Goal: Information Seeking & Learning: Learn about a topic

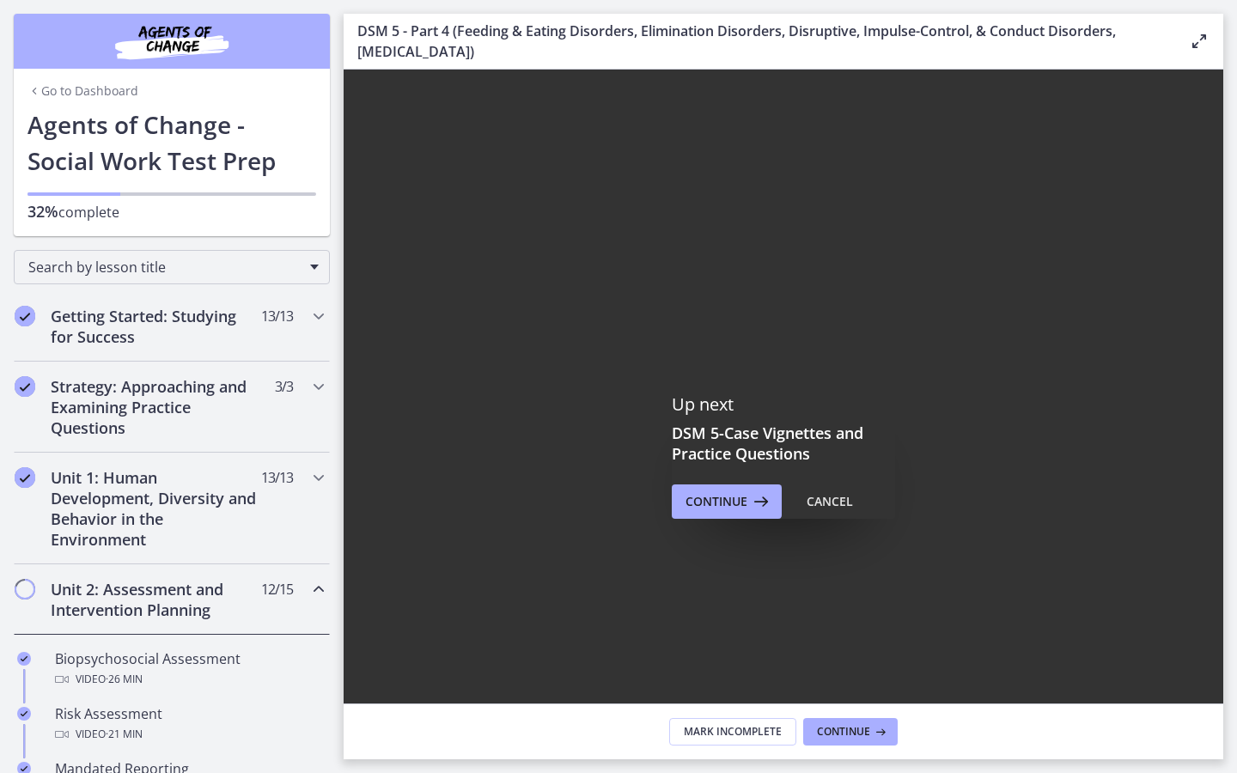
scroll to position [645, 0]
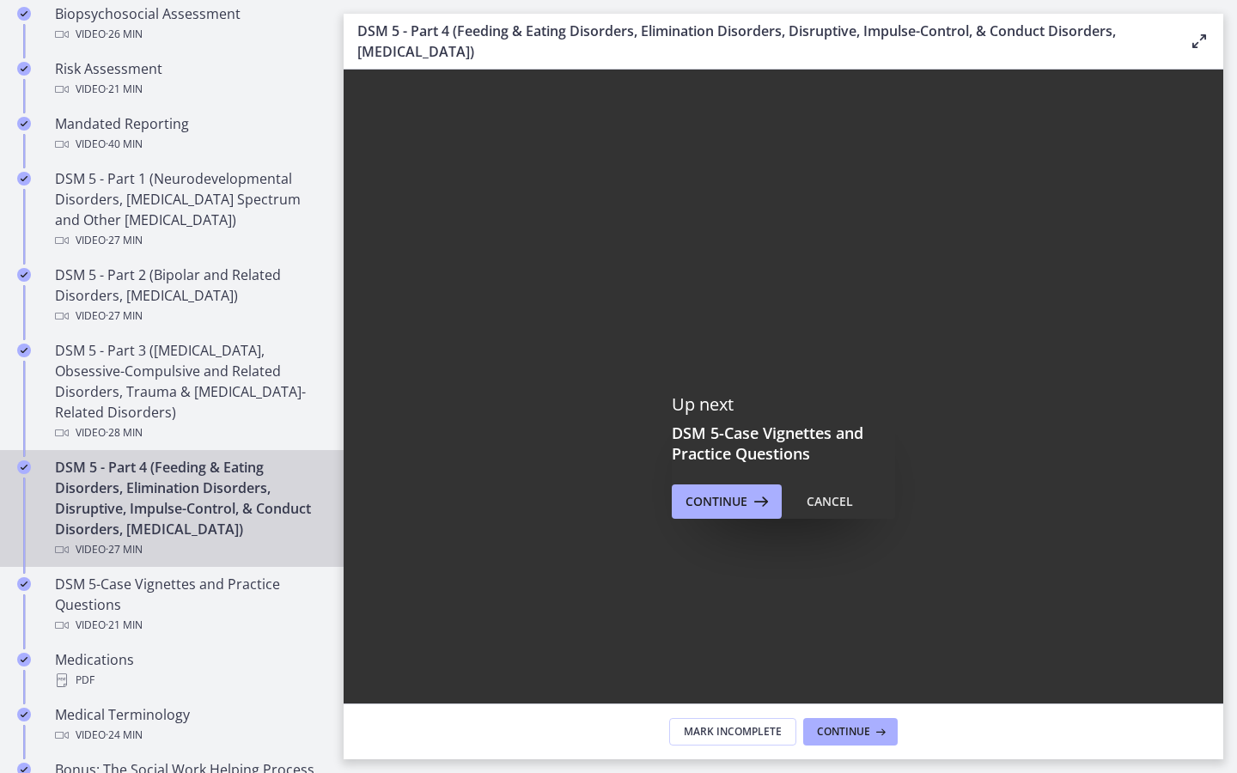
click at [832, 720] on div at bounding box center [962, 418] width 1237 height 696
click at [889, 717] on div at bounding box center [962, 418] width 1237 height 696
click at [1148, 140] on div at bounding box center [962, 418] width 1237 height 696
click at [1013, 318] on div at bounding box center [962, 418] width 1237 height 696
click at [955, 419] on div at bounding box center [962, 418] width 1237 height 696
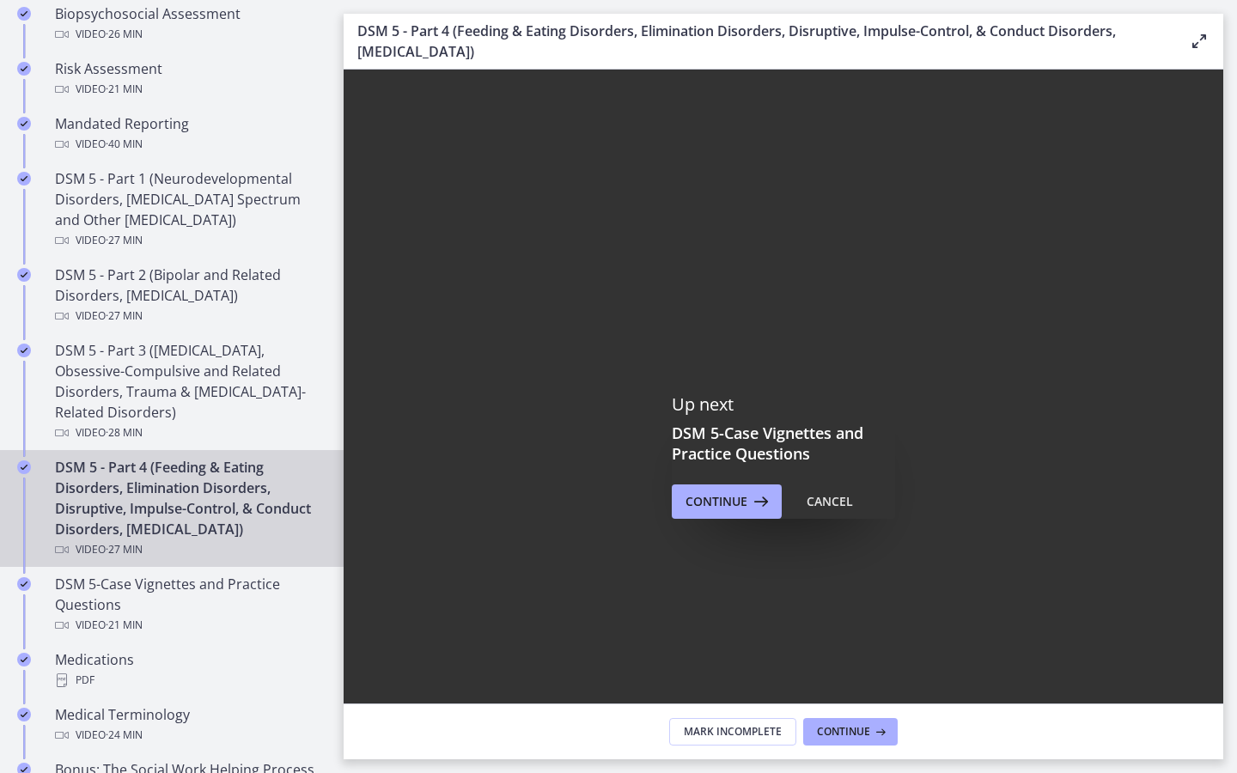
click at [984, 423] on div at bounding box center [962, 418] width 1237 height 696
click at [890, 642] on div at bounding box center [962, 418] width 1237 height 696
click at [961, 636] on div at bounding box center [962, 418] width 1237 height 696
click at [949, 563] on div at bounding box center [962, 418] width 1237 height 696
click at [995, 624] on div at bounding box center [962, 418] width 1237 height 696
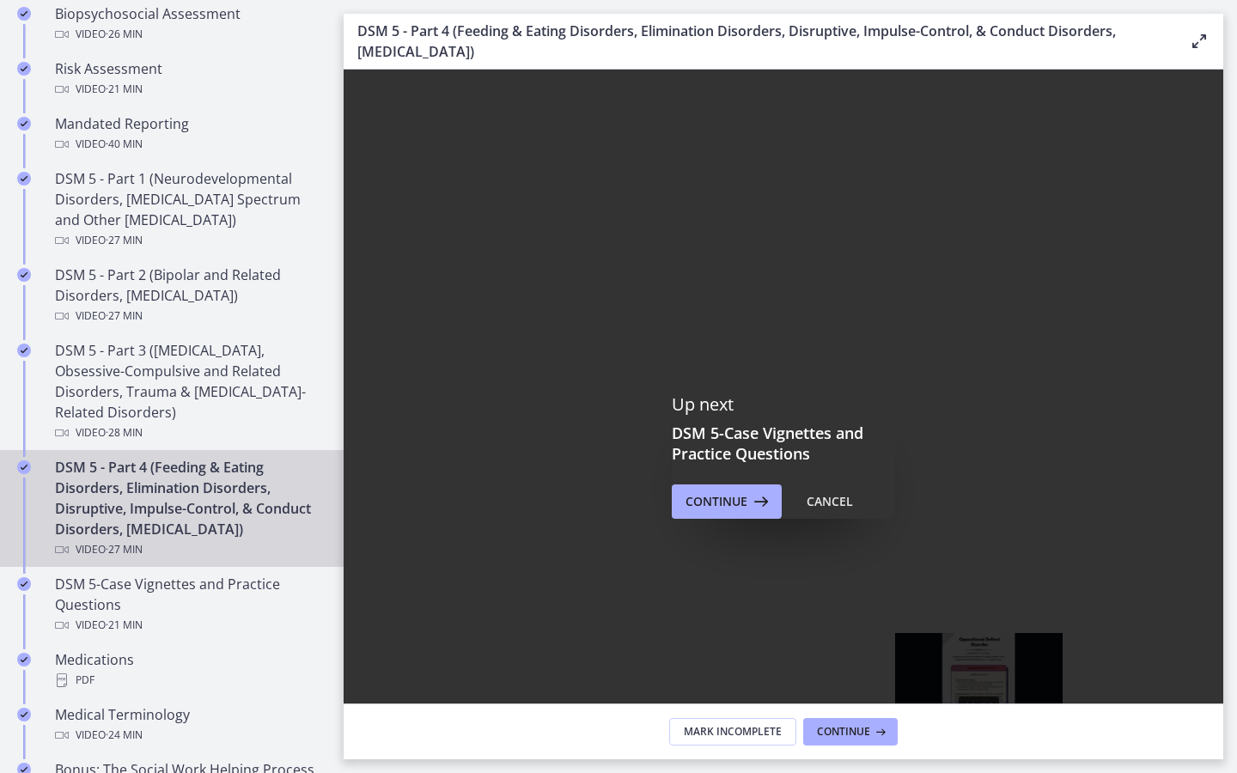
click at [979, 765] on div "14:28" at bounding box center [941, 746] width 987 height 38
click at [964, 624] on div at bounding box center [962, 418] width 1237 height 696
click at [931, 547] on div at bounding box center [962, 418] width 1237 height 696
click at [901, 708] on div at bounding box center [962, 418] width 1237 height 696
click at [907, 441] on div at bounding box center [962, 418] width 1237 height 696
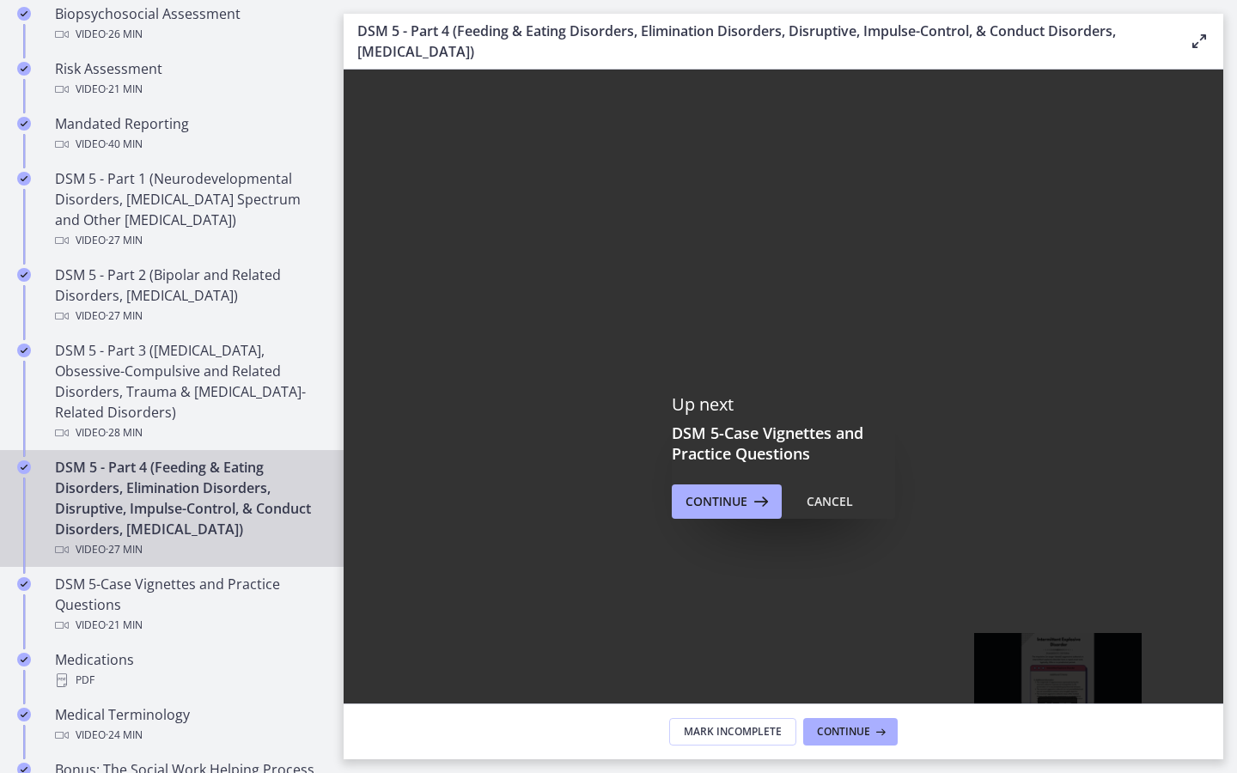
click at [1058, 765] on div "16:37" at bounding box center [941, 746] width 987 height 38
click at [1043, 765] on div "16:12" at bounding box center [941, 746] width 987 height 38
click at [920, 435] on div at bounding box center [962, 418] width 1237 height 696
click at [921, 552] on div at bounding box center [962, 418] width 1237 height 696
click at [969, 467] on div at bounding box center [962, 418] width 1237 height 696
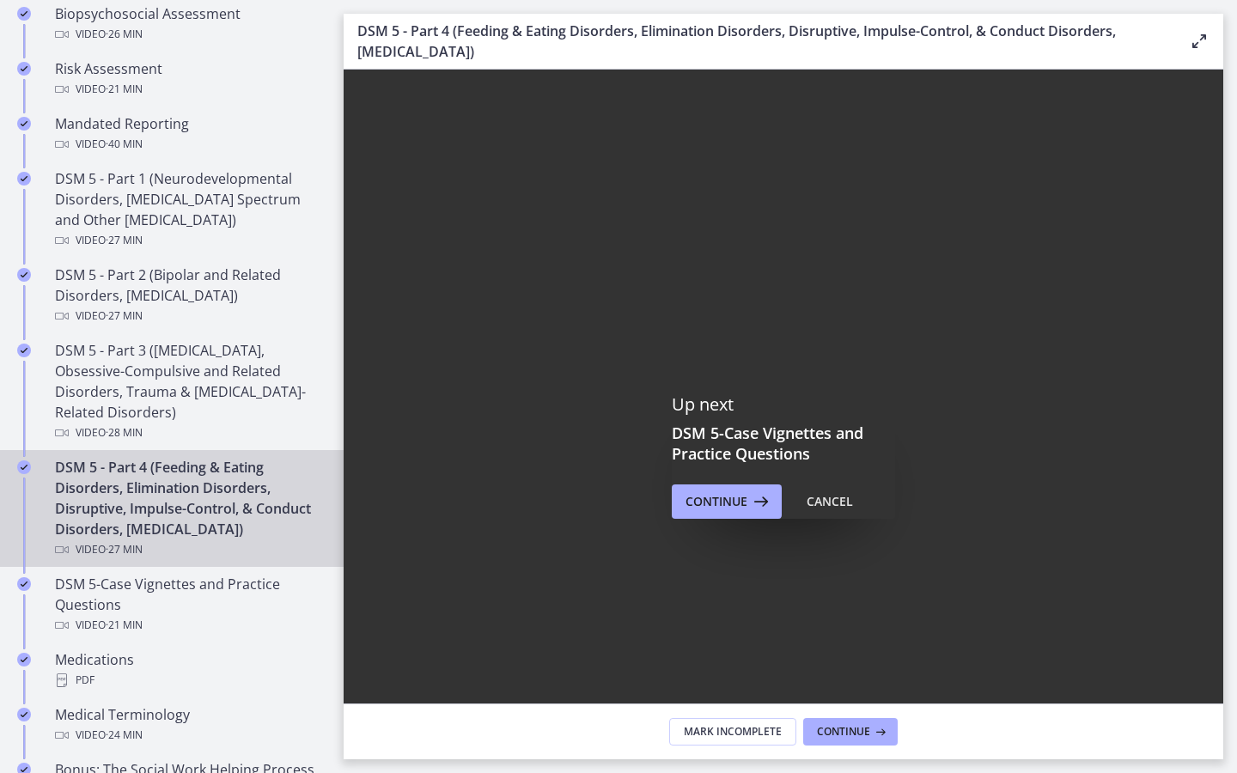
click at [955, 620] on div at bounding box center [962, 418] width 1237 height 696
click at [1000, 575] on div at bounding box center [962, 418] width 1237 height 696
click at [1149, 180] on div at bounding box center [962, 418] width 1237 height 696
click at [1222, 765] on div "21:05" at bounding box center [941, 746] width 987 height 38
click at [1204, 765] on div "20:35" at bounding box center [941, 746] width 987 height 38
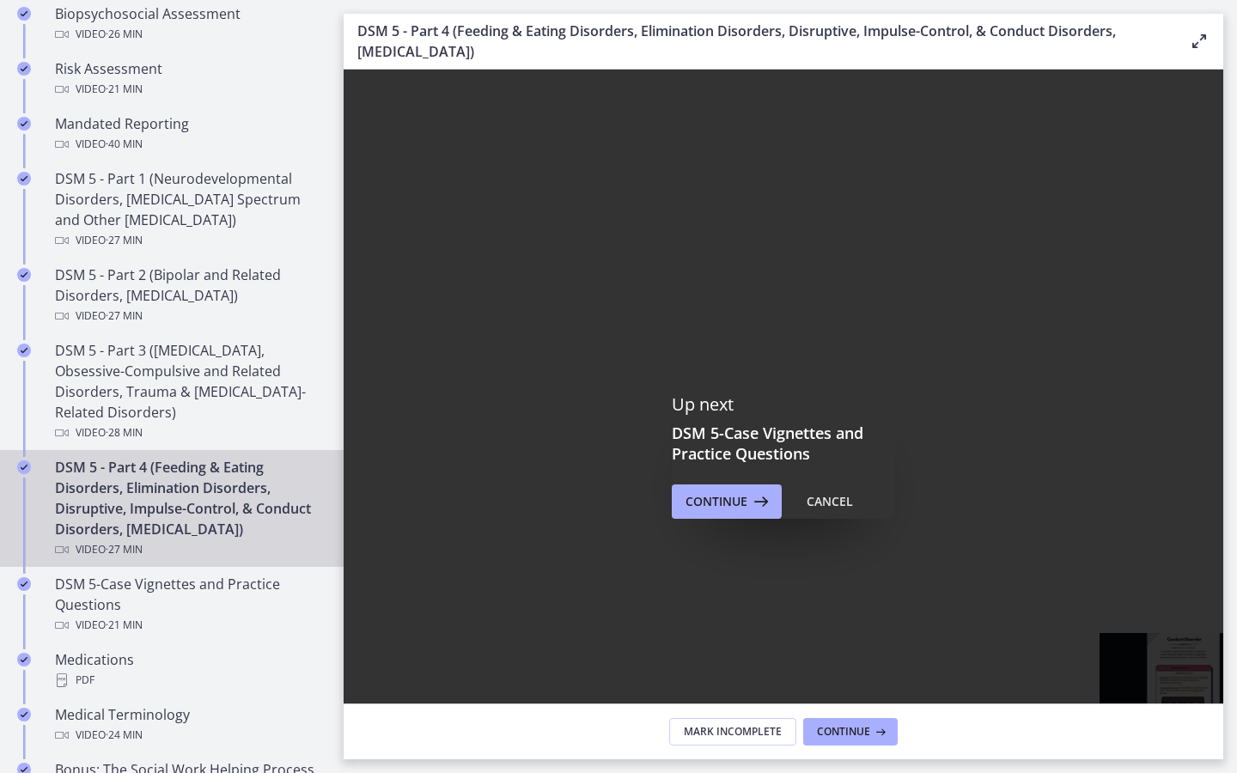
click at [1184, 765] on div "20:03" at bounding box center [941, 746] width 987 height 38
click at [1121, 701] on div at bounding box center [962, 418] width 1237 height 696
click at [1085, 665] on div at bounding box center [962, 418] width 1237 height 696
click at [1236, 765] on div "25:36" at bounding box center [941, 746] width 987 height 38
click at [1236, 765] on div "24:40" at bounding box center [941, 746] width 987 height 38
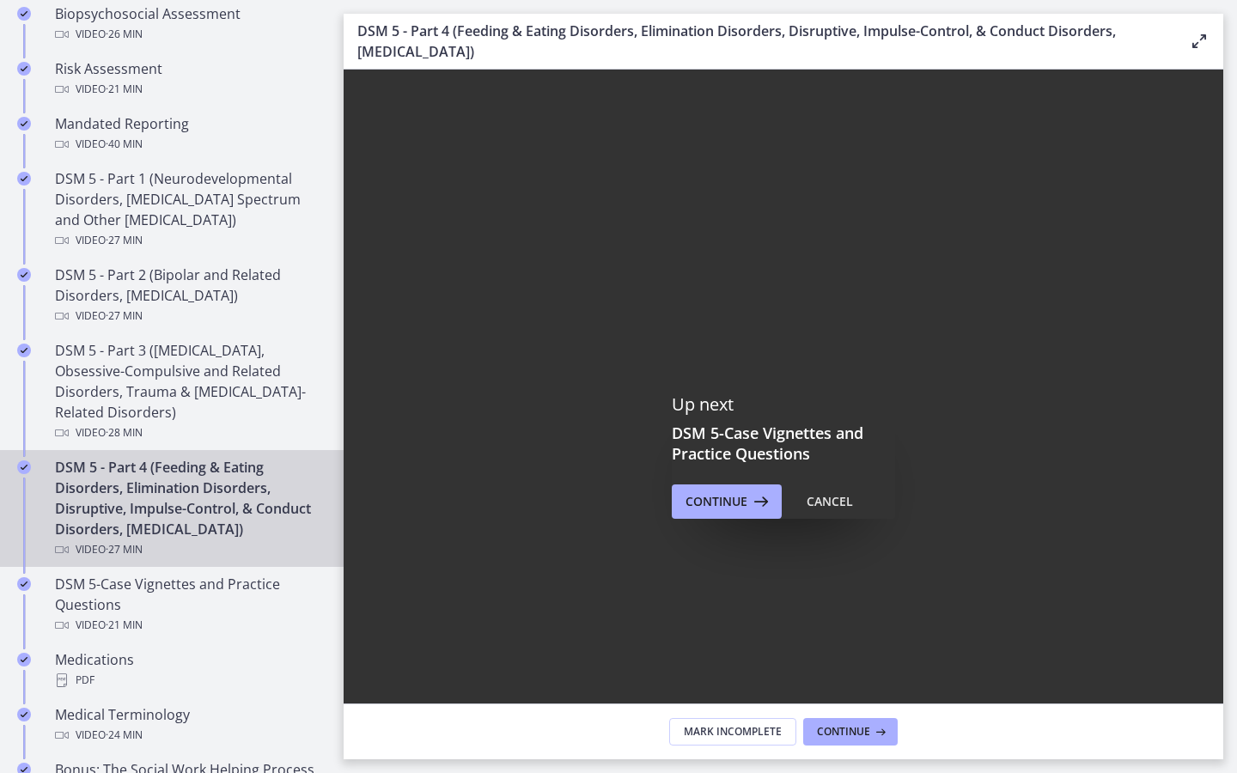
click at [1236, 765] on div "24:16" at bounding box center [941, 746] width 987 height 38
click at [1236, 765] on div "23:59" at bounding box center [941, 746] width 987 height 38
click at [1147, 538] on div at bounding box center [962, 418] width 1237 height 696
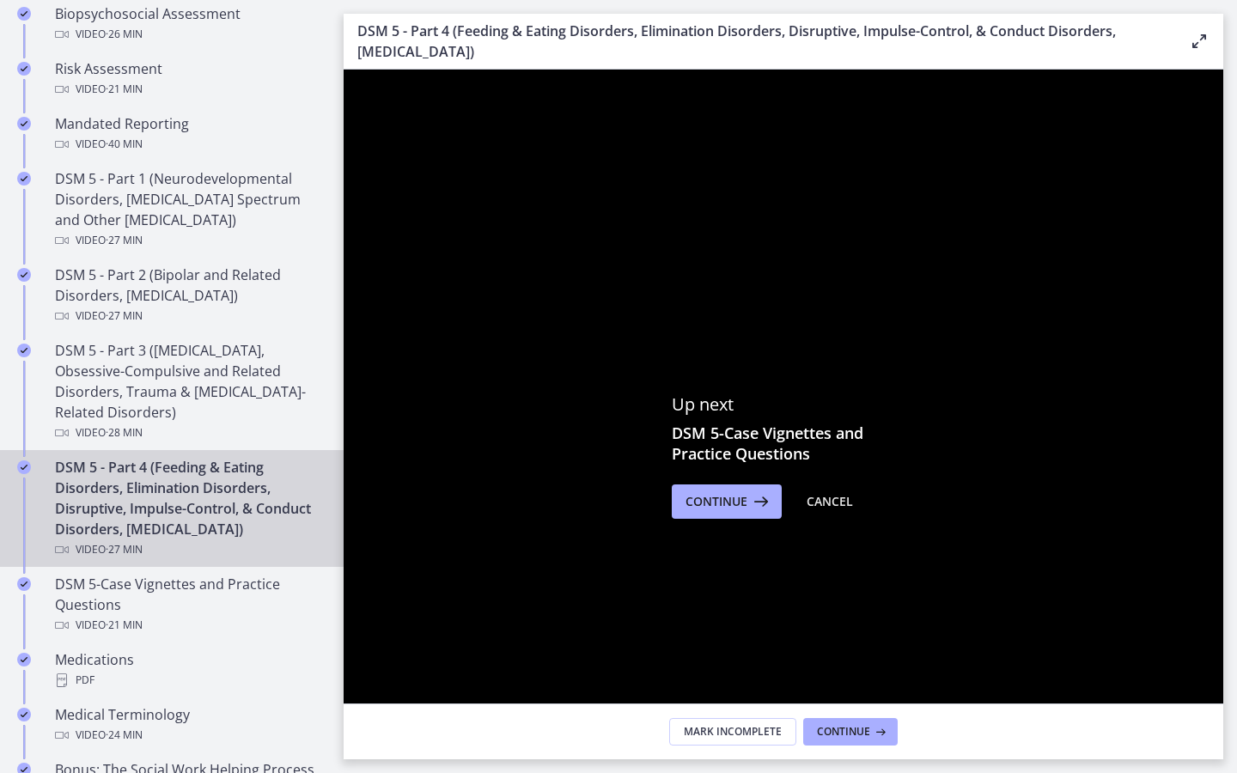
click at [1223, 765] on icon "Unfullscreen" at bounding box center [1200, 746] width 45 height 38
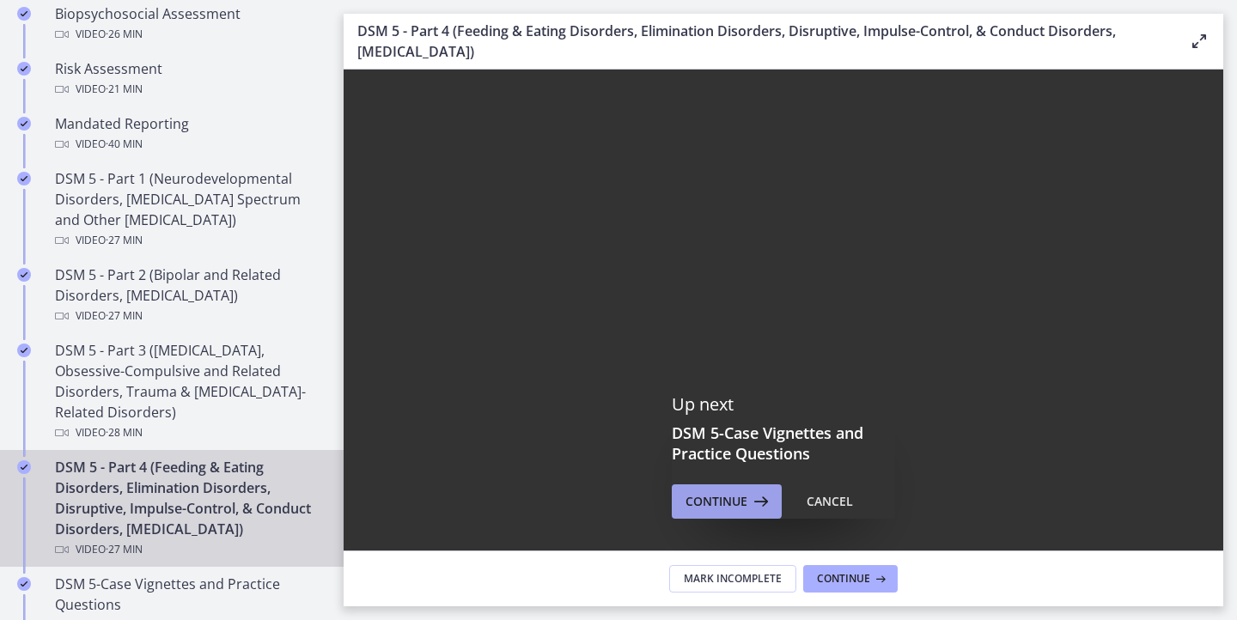
click at [736, 499] on span "Continue" at bounding box center [716, 501] width 62 height 21
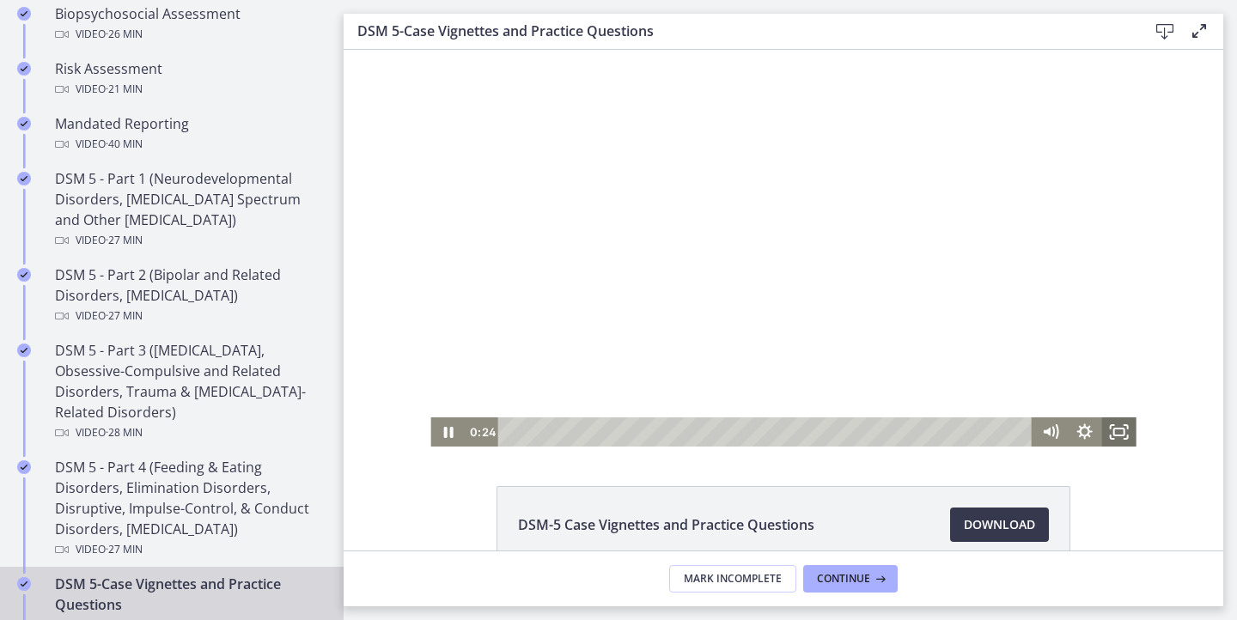
click at [1115, 432] on icon "Fullscreen" at bounding box center [1119, 431] width 34 height 29
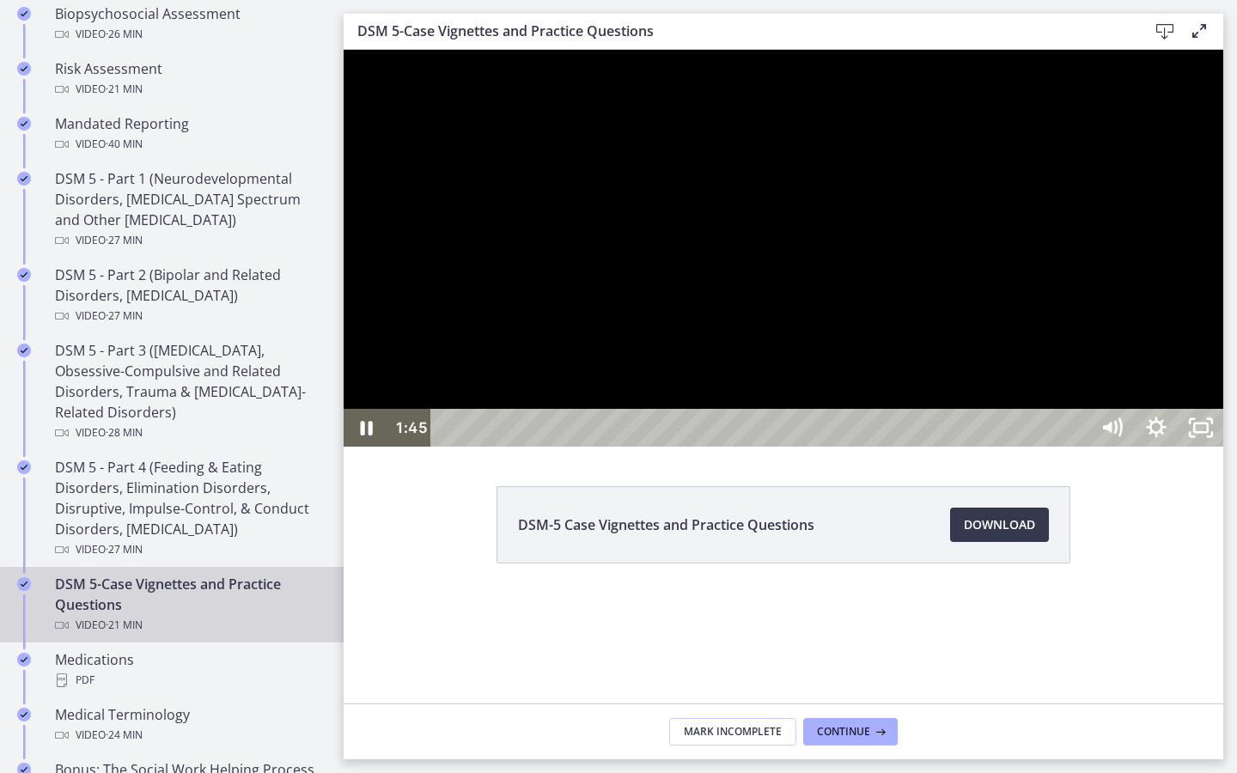
click at [839, 447] on div at bounding box center [783, 248] width 879 height 397
click at [655, 277] on div at bounding box center [783, 248] width 879 height 397
click at [783, 374] on div at bounding box center [783, 248] width 879 height 397
click at [761, 332] on div at bounding box center [783, 248] width 879 height 397
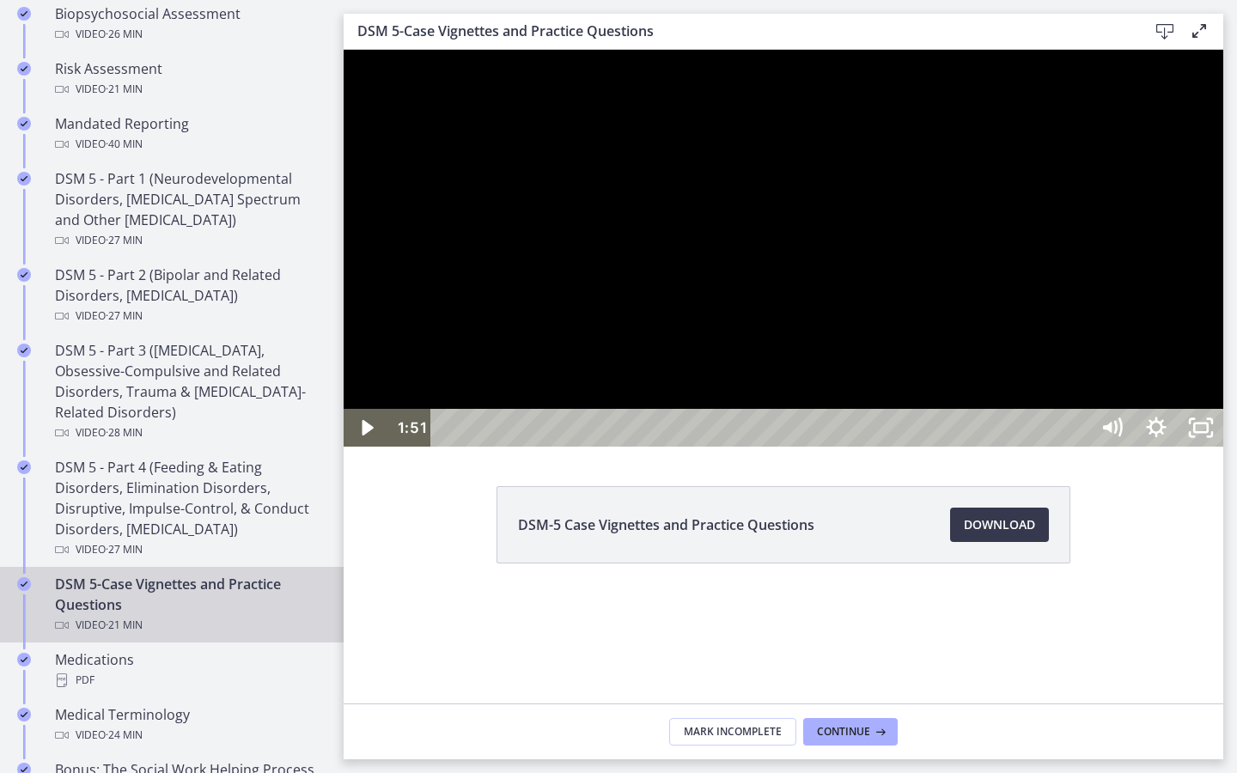
click at [761, 332] on div at bounding box center [783, 248] width 879 height 397
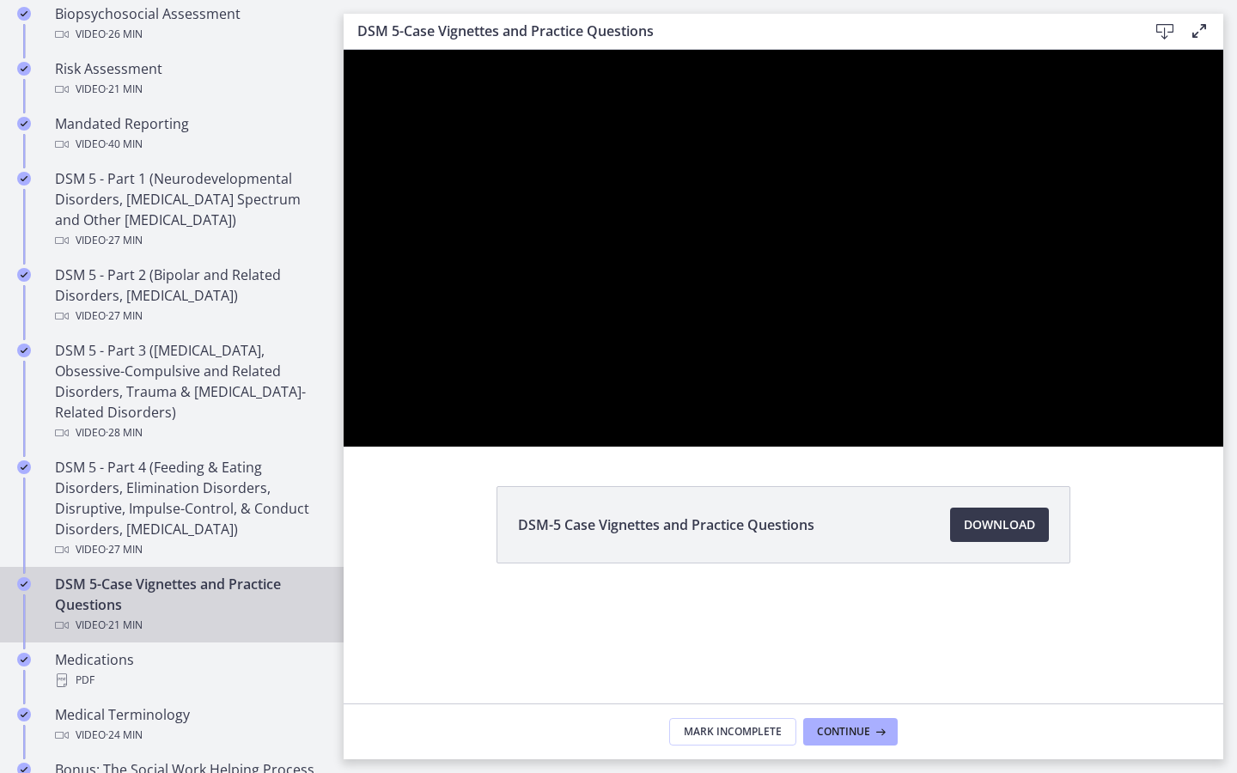
click at [761, 332] on div at bounding box center [783, 248] width 879 height 397
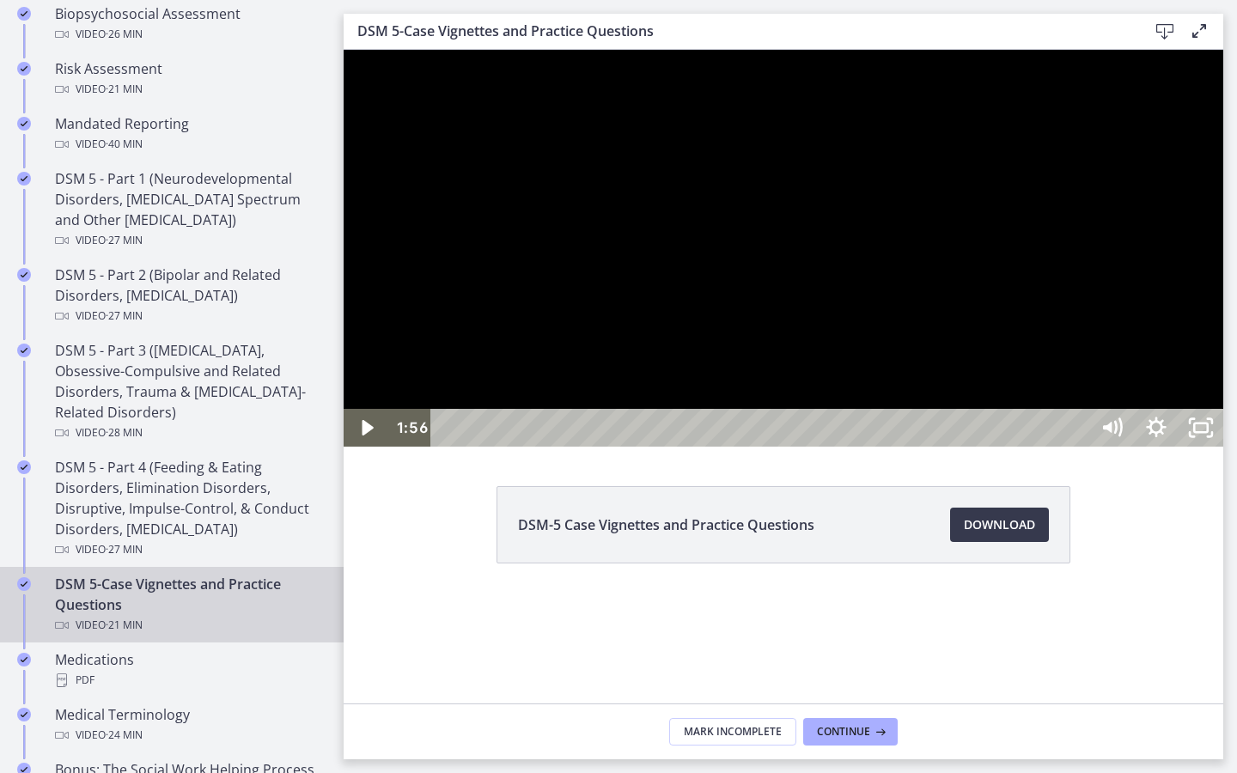
click at [810, 367] on div at bounding box center [783, 248] width 879 height 397
click at [853, 447] on div at bounding box center [783, 248] width 879 height 397
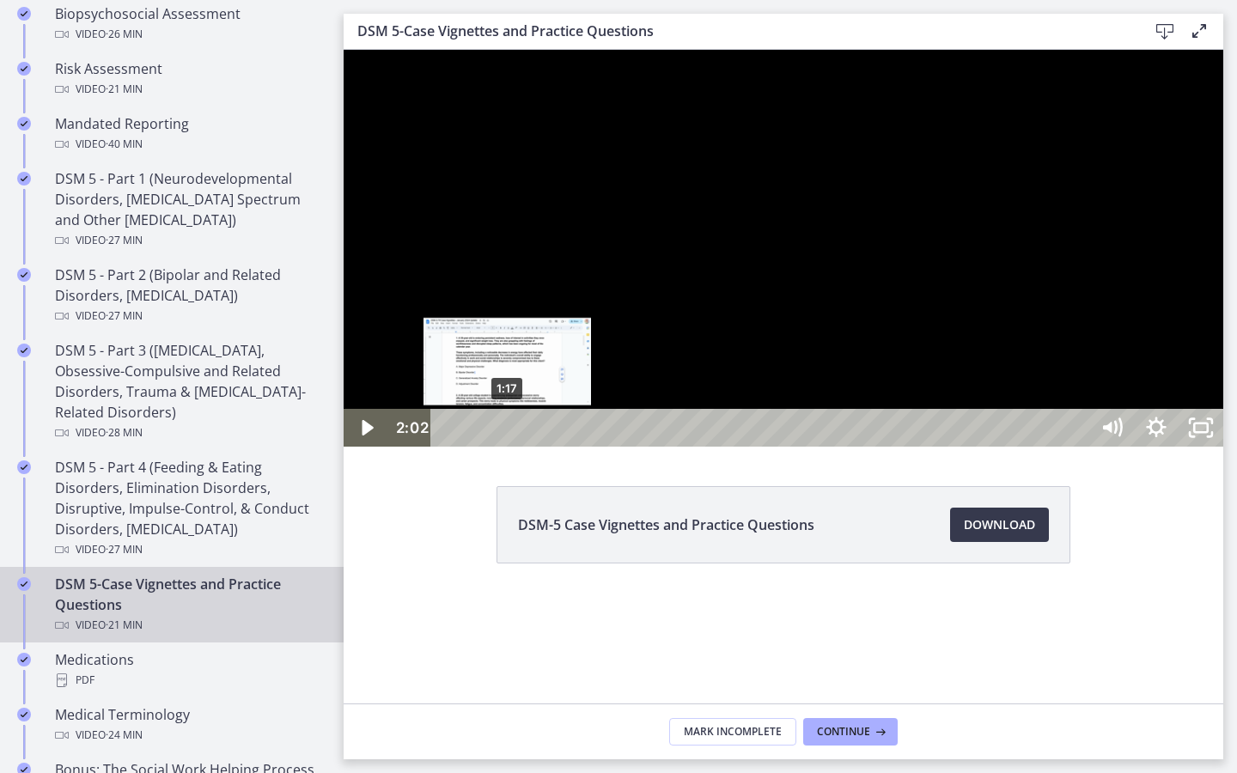
click at [508, 447] on div "1:17" at bounding box center [762, 428] width 630 height 38
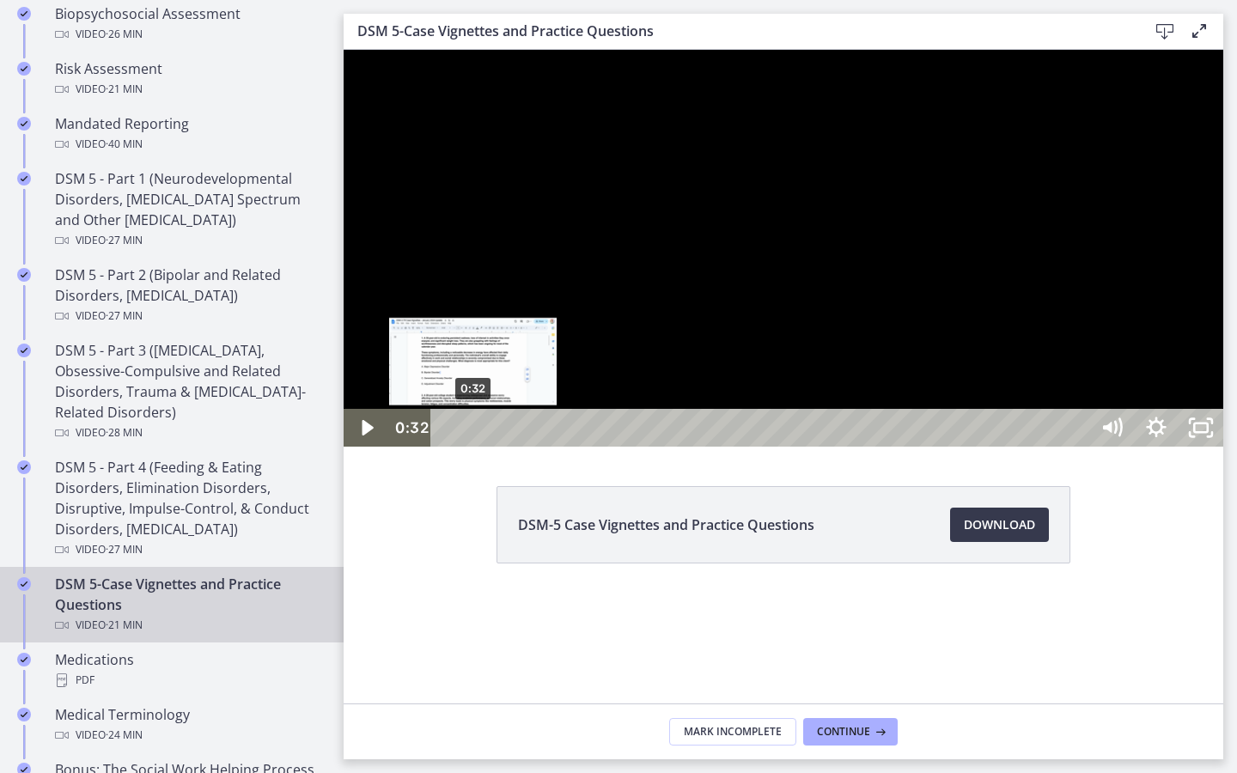
click at [473, 447] on div "0:32" at bounding box center [762, 428] width 630 height 38
click at [456, 447] on div "0:10" at bounding box center [762, 428] width 630 height 38
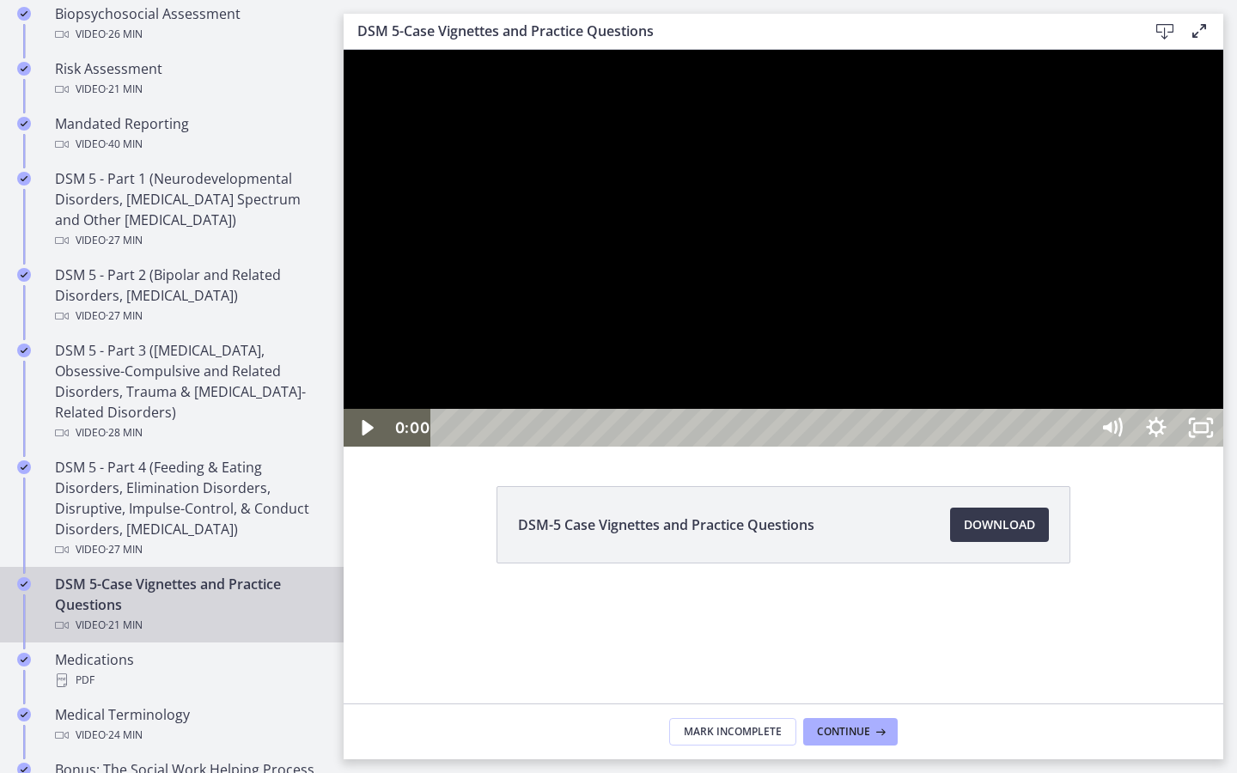
click at [845, 442] on div at bounding box center [783, 248] width 879 height 397
click at [866, 447] on div at bounding box center [783, 248] width 879 height 397
click at [922, 447] on div at bounding box center [783, 248] width 879 height 397
click at [903, 447] on div at bounding box center [783, 248] width 879 height 397
click at [849, 447] on div at bounding box center [783, 248] width 879 height 397
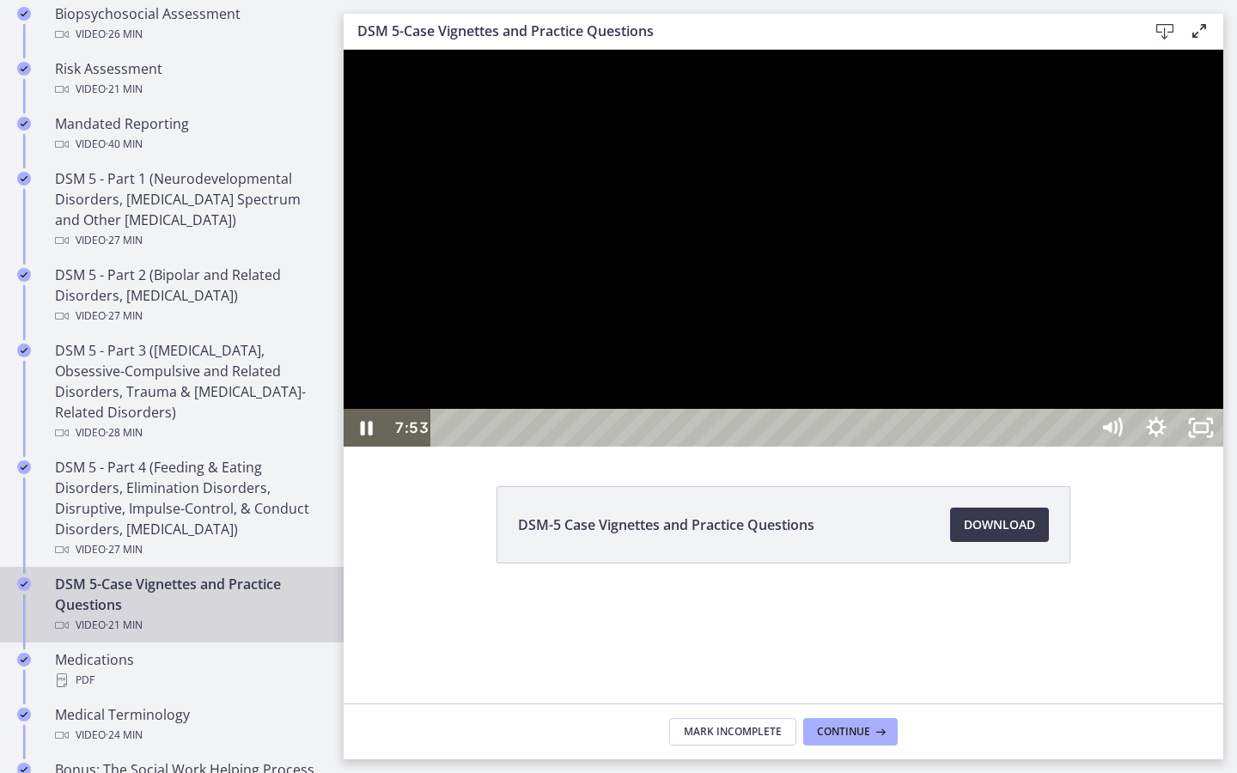
click at [817, 378] on div at bounding box center [783, 248] width 879 height 397
click at [927, 447] on div at bounding box center [783, 248] width 879 height 397
click at [890, 436] on div at bounding box center [783, 248] width 879 height 397
click at [912, 441] on div at bounding box center [783, 248] width 879 height 397
click at [853, 447] on div at bounding box center [783, 248] width 879 height 397
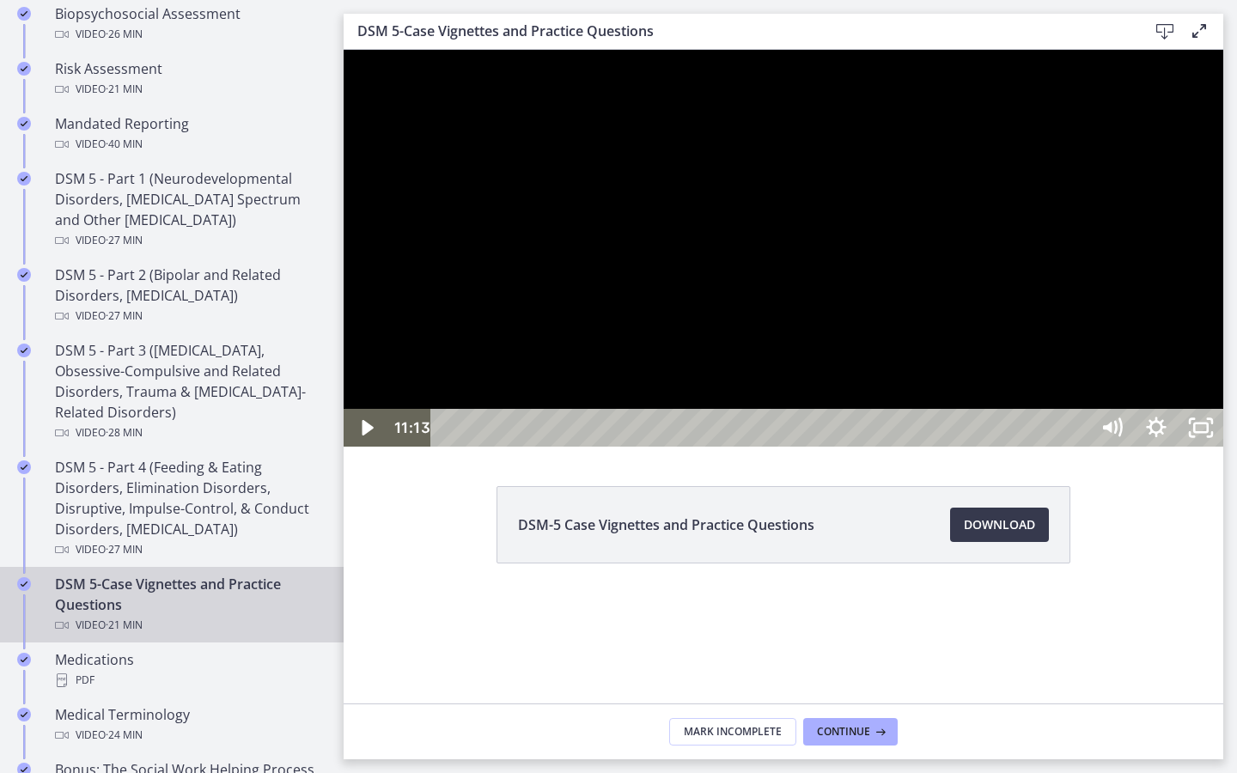
click at [816, 325] on div at bounding box center [783, 248] width 879 height 397
click at [776, 447] on div at bounding box center [783, 248] width 879 height 397
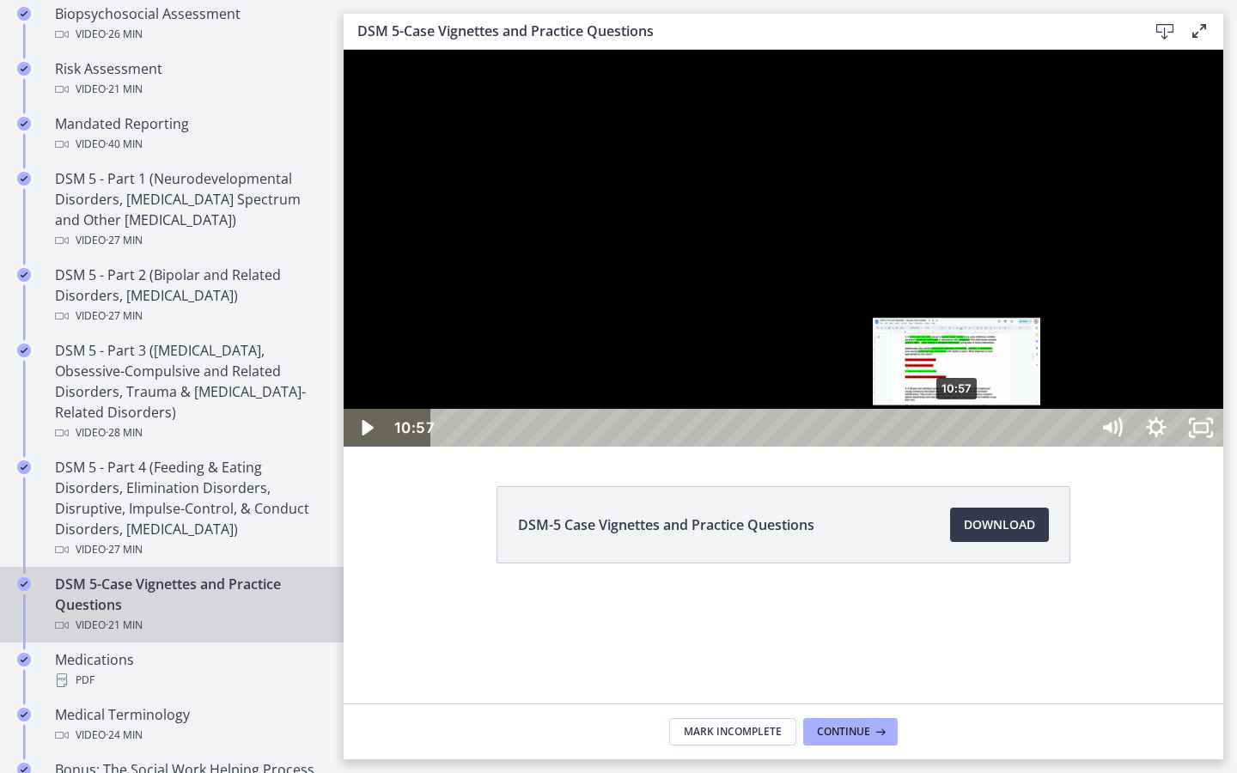
click at [958, 447] on div "10:57" at bounding box center [762, 428] width 630 height 38
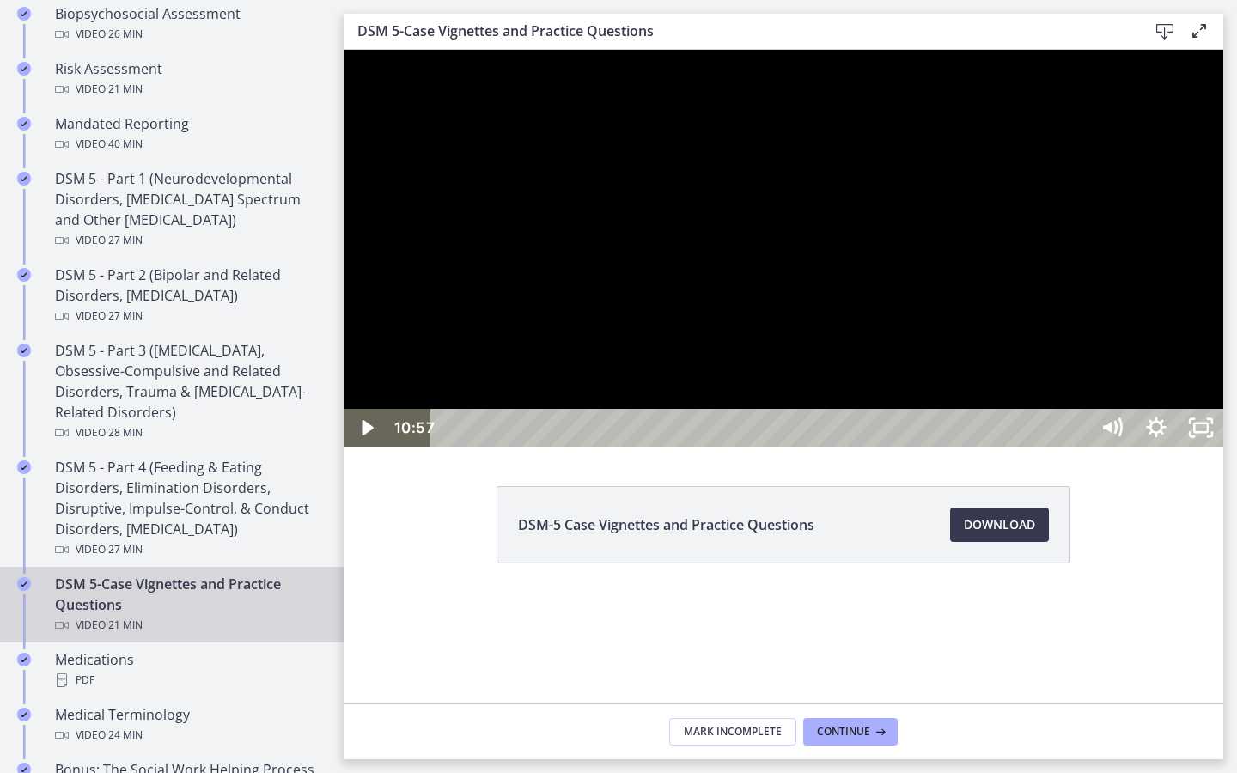
click at [976, 447] on div at bounding box center [783, 248] width 879 height 397
click at [1035, 415] on div at bounding box center [783, 248] width 879 height 397
click at [1044, 447] on div at bounding box center [783, 248] width 879 height 397
click at [700, 436] on div at bounding box center [783, 248] width 879 height 397
click at [672, 279] on div at bounding box center [783, 248] width 879 height 397
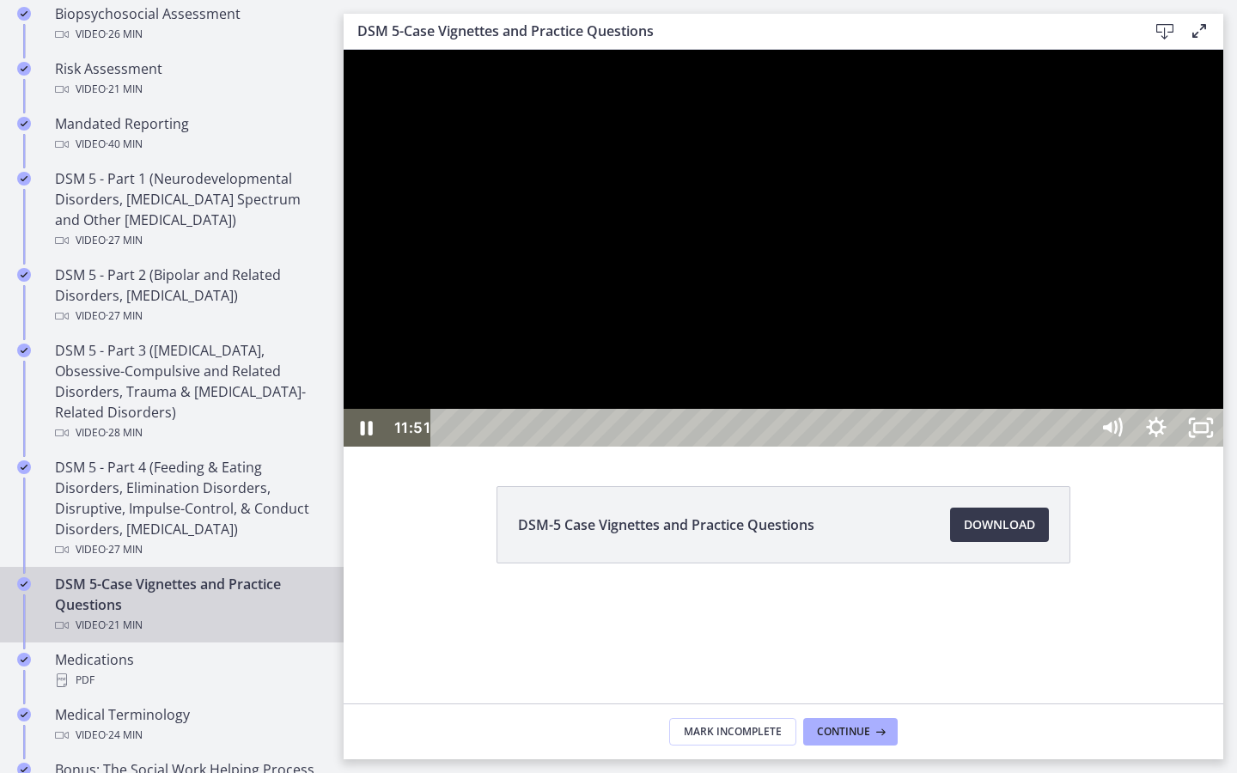
click at [666, 277] on div at bounding box center [783, 248] width 879 height 397
click at [1227, 451] on icon "Unfullscreen" at bounding box center [1200, 428] width 53 height 46
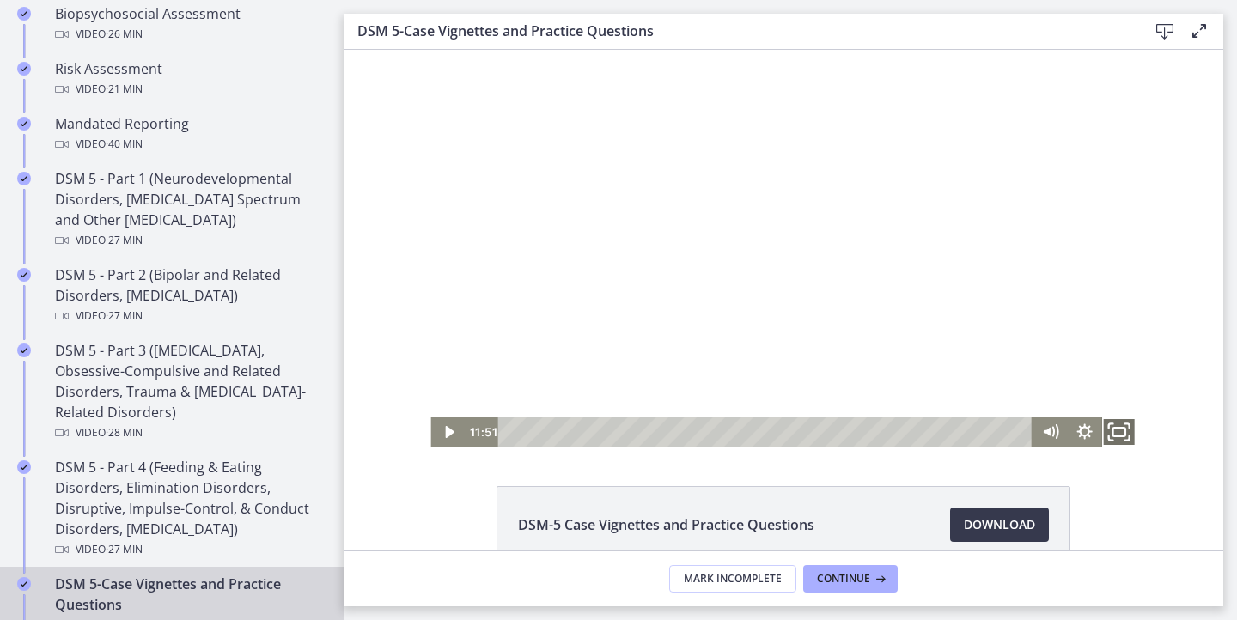
click at [1108, 429] on icon "Fullscreen" at bounding box center [1118, 432] width 41 height 35
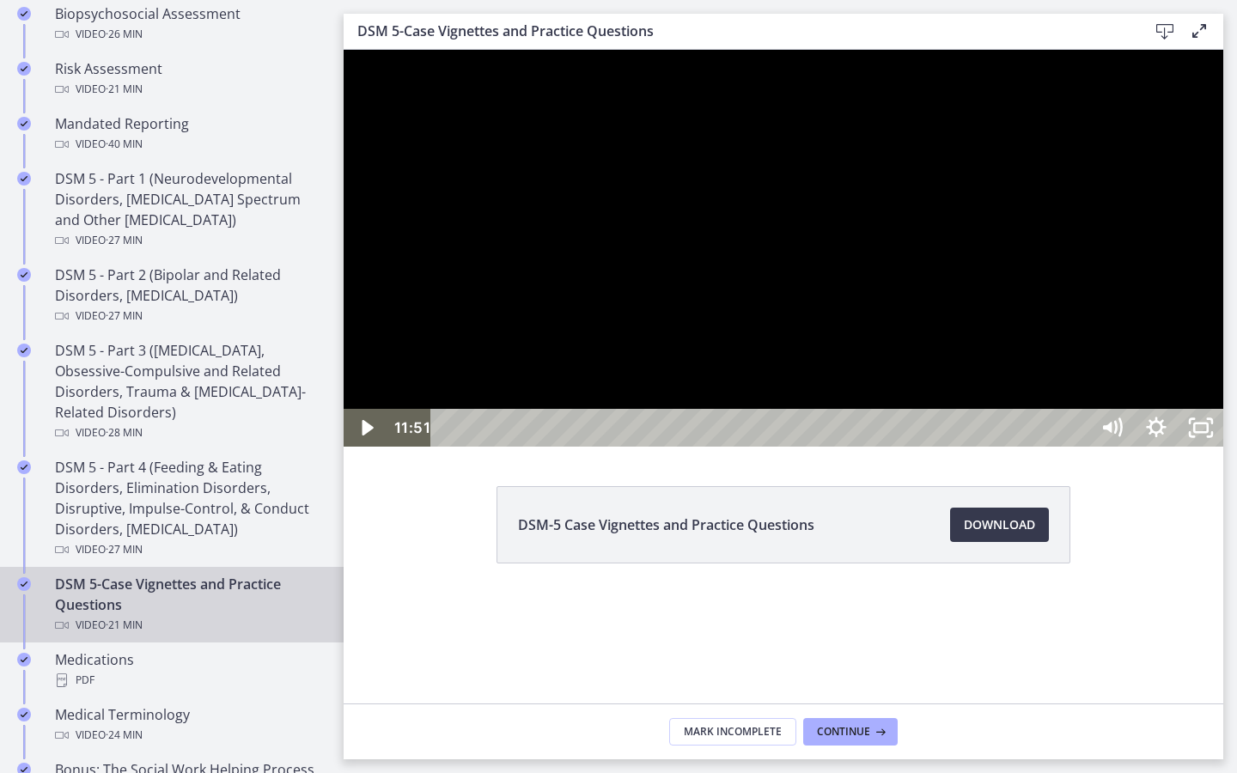
click at [1223, 447] on div at bounding box center [783, 248] width 879 height 397
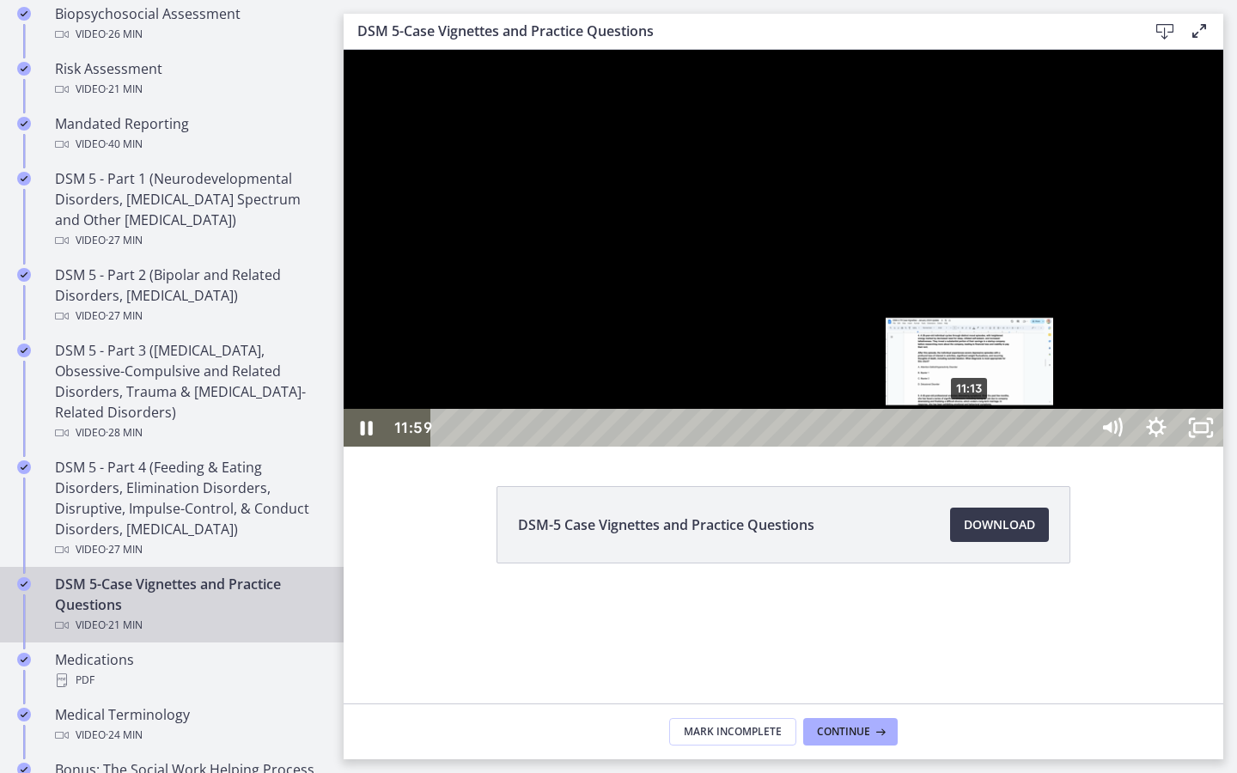
click at [970, 447] on div "11:13" at bounding box center [762, 428] width 630 height 38
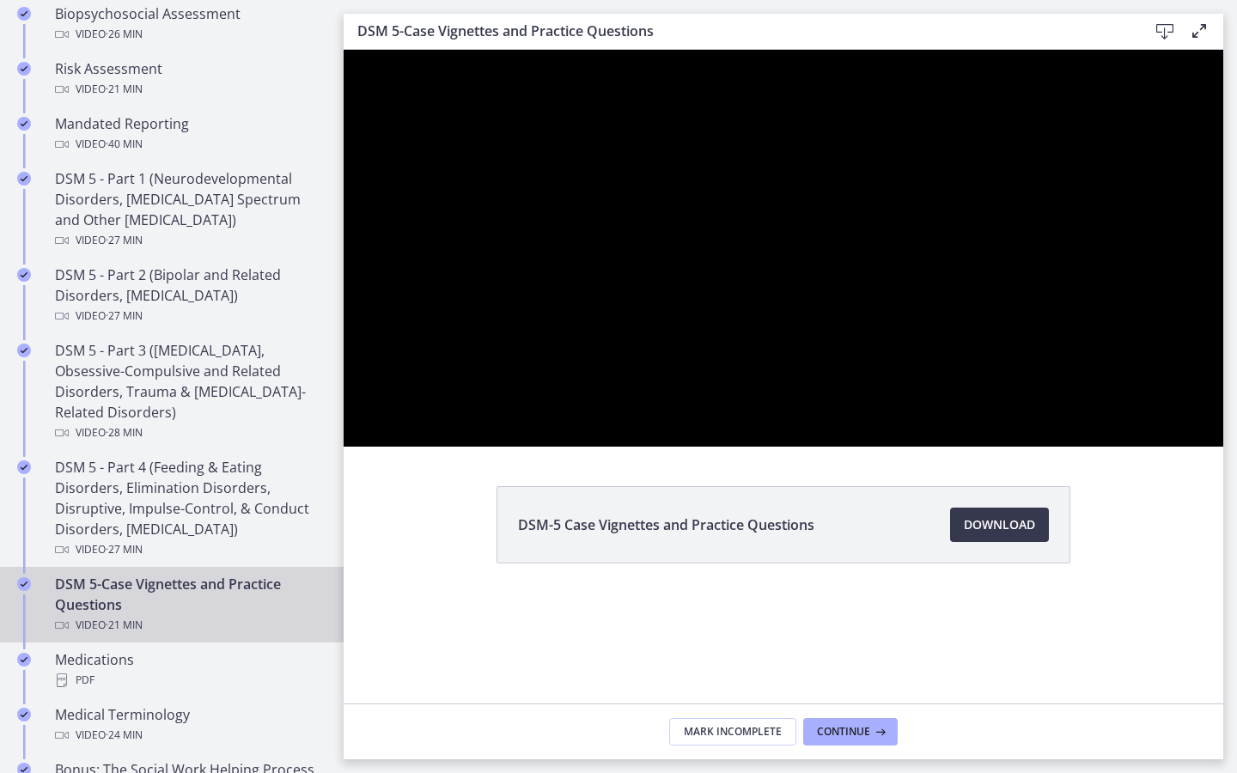
click at [909, 447] on div at bounding box center [783, 248] width 879 height 397
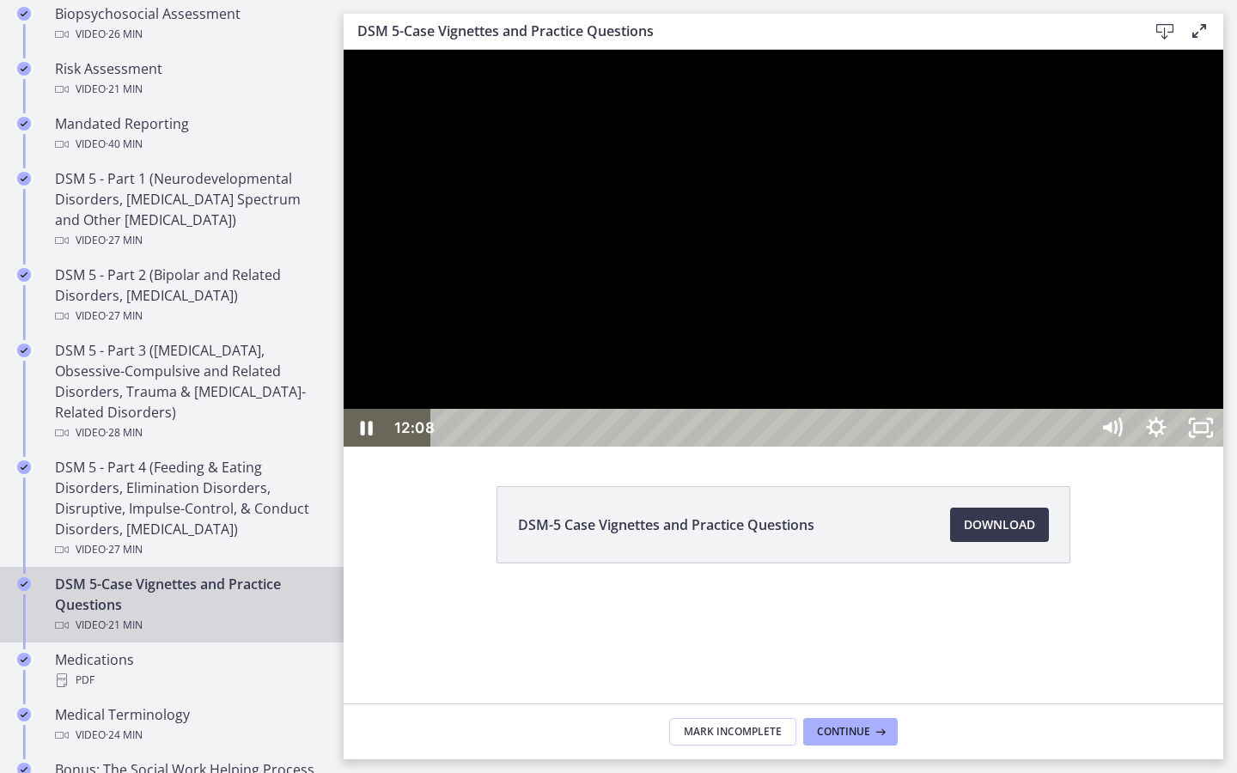
click at [815, 447] on div at bounding box center [783, 248] width 879 height 397
click at [705, 447] on div at bounding box center [783, 248] width 879 height 397
click at [806, 405] on div at bounding box center [783, 248] width 879 height 397
click at [1090, 380] on div at bounding box center [783, 248] width 879 height 397
click at [1060, 434] on div at bounding box center [783, 248] width 879 height 397
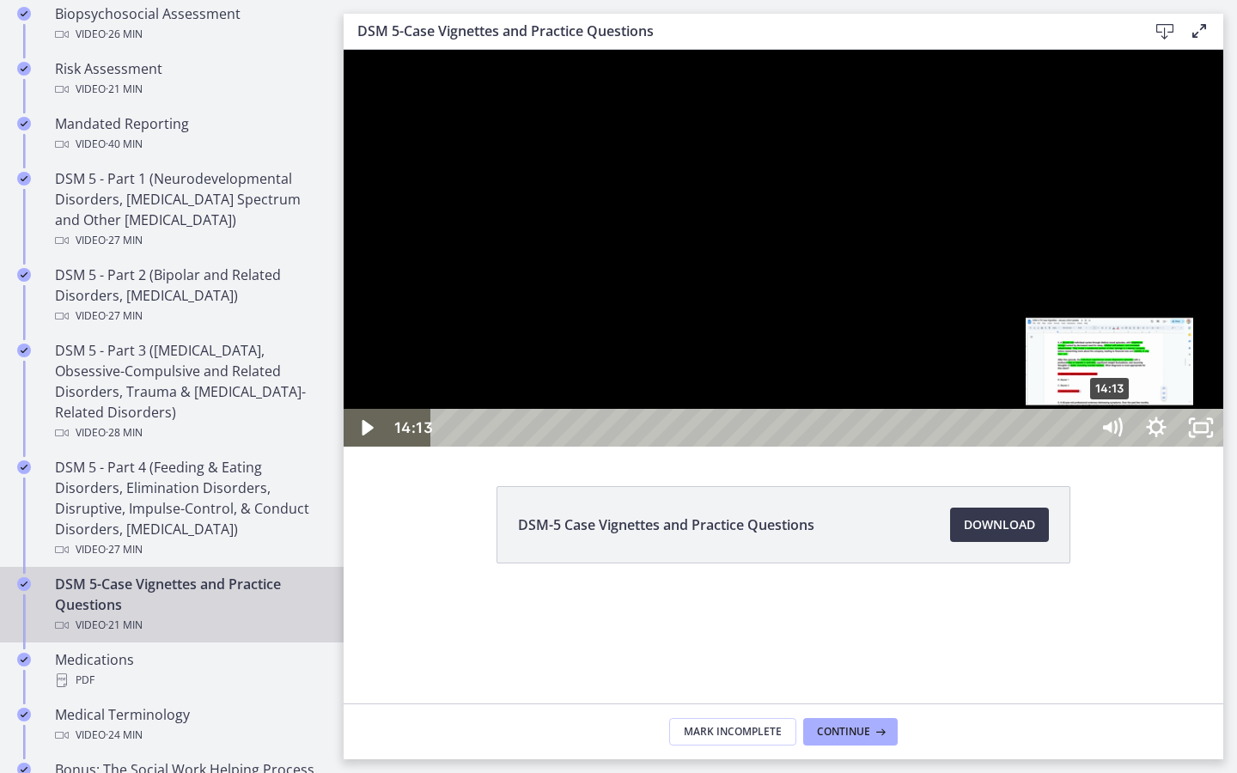
click at [1078, 447] on div "14:13" at bounding box center [762, 428] width 630 height 38
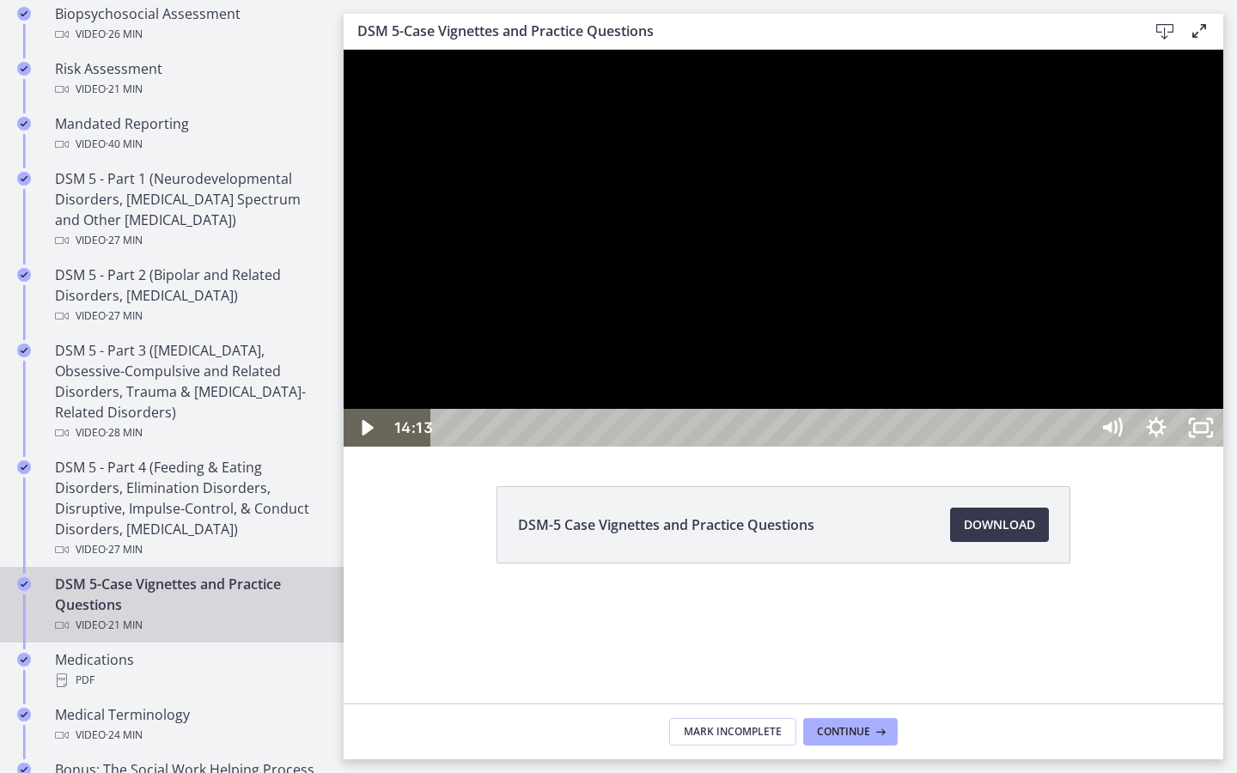
click at [1036, 447] on div at bounding box center [783, 248] width 879 height 397
click at [941, 447] on div at bounding box center [783, 248] width 879 height 397
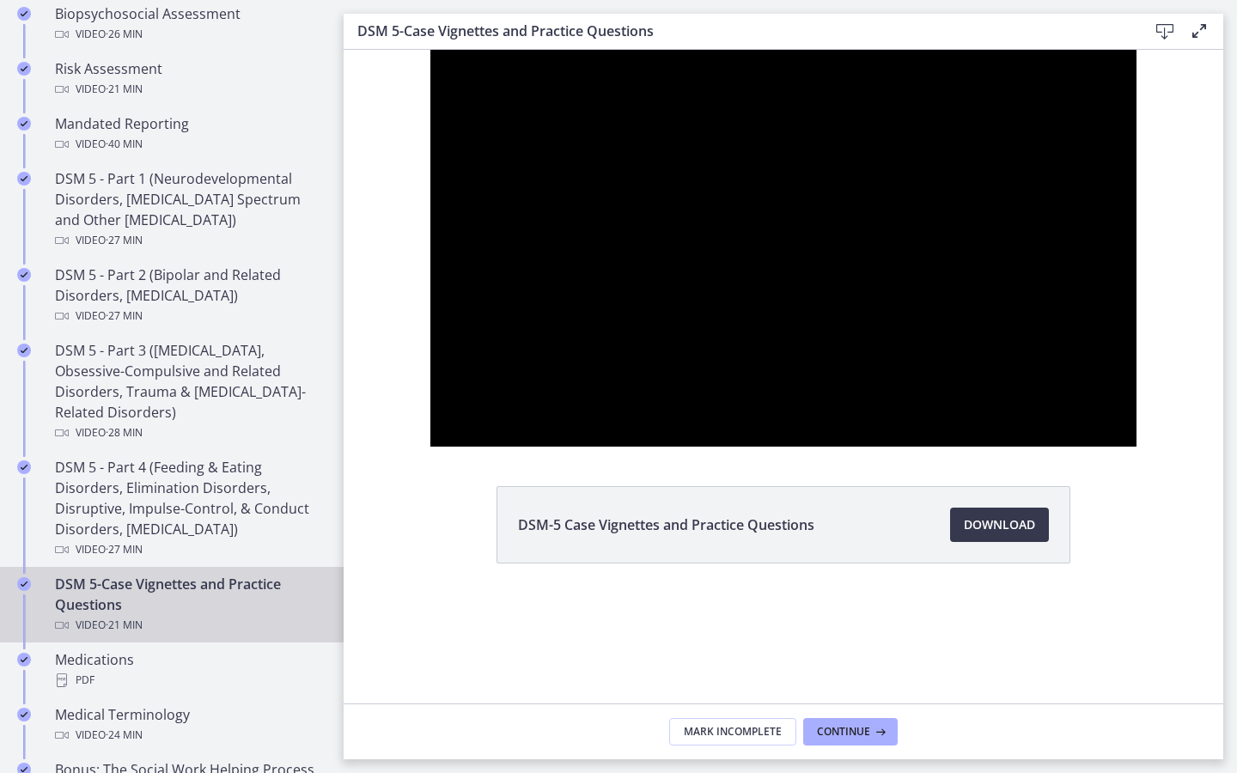
click at [988, 447] on div at bounding box center [782, 248] width 705 height 397
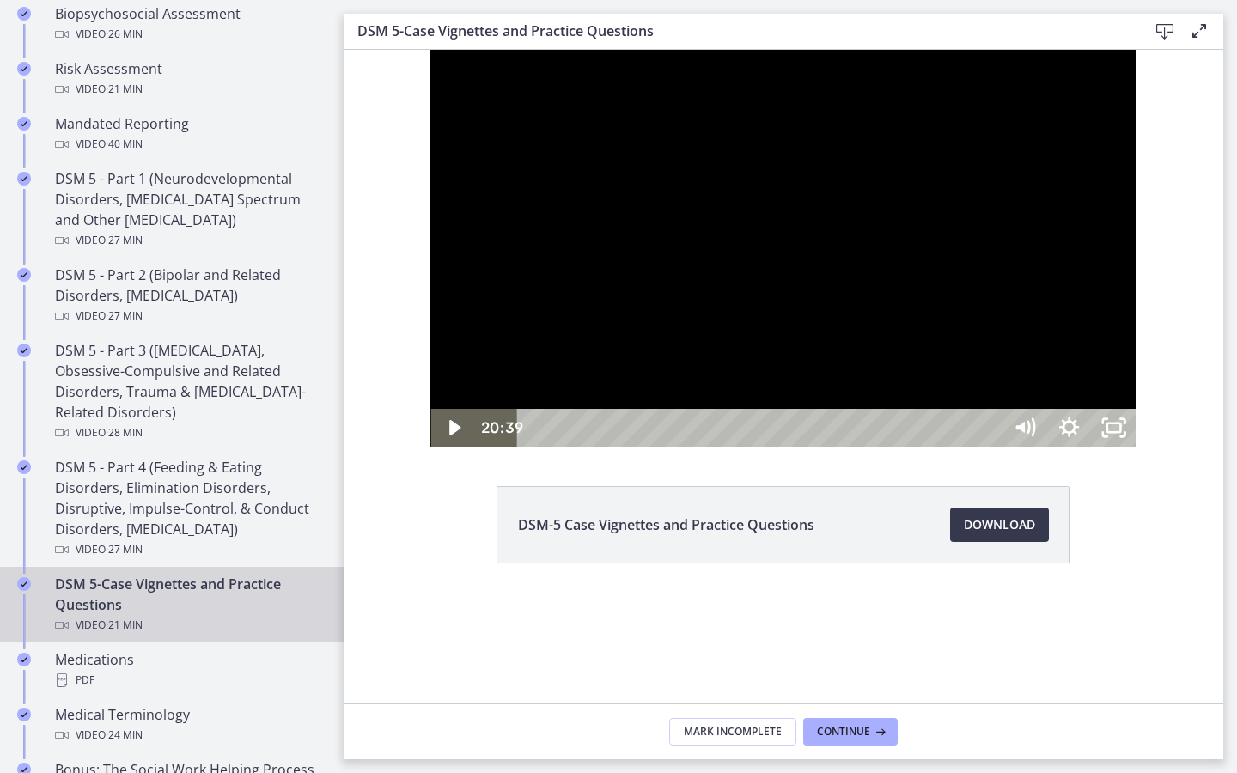
click at [1135, 447] on div at bounding box center [782, 248] width 705 height 397
click at [1135, 356] on div at bounding box center [782, 248] width 705 height 397
